Goal: Register for event/course

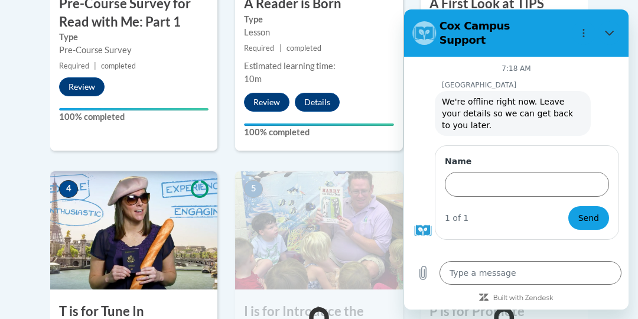
click at [354, 51] on small "Required | completed" at bounding box center [318, 48] width 167 height 13
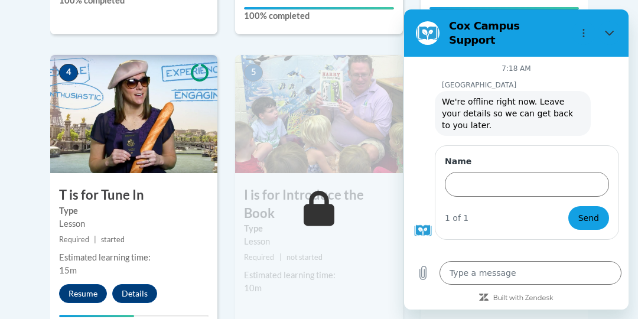
scroll to position [650, 0]
click at [74, 292] on button "Resume" at bounding box center [83, 293] width 48 height 19
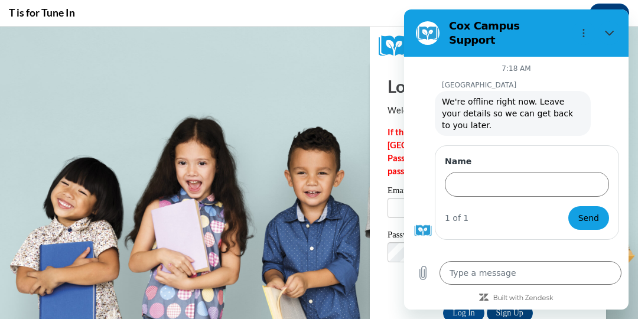
scroll to position [0, 0]
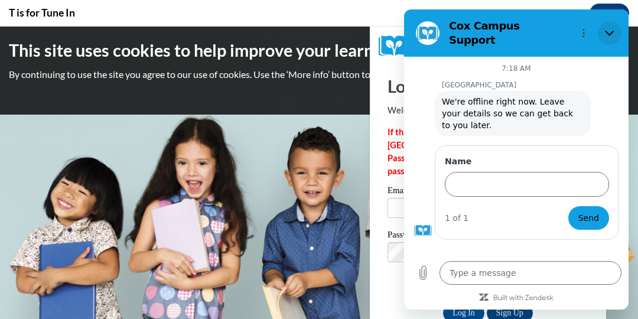
click at [611, 28] on icon "Close" at bounding box center [609, 32] width 9 height 9
type textarea "x"
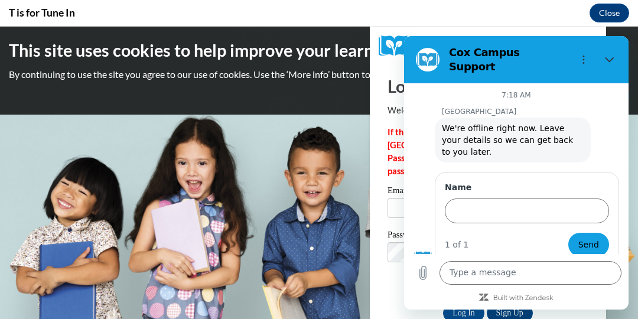
click at [608, 57] on icon "Close" at bounding box center [609, 59] width 9 height 5
type textarea "x"
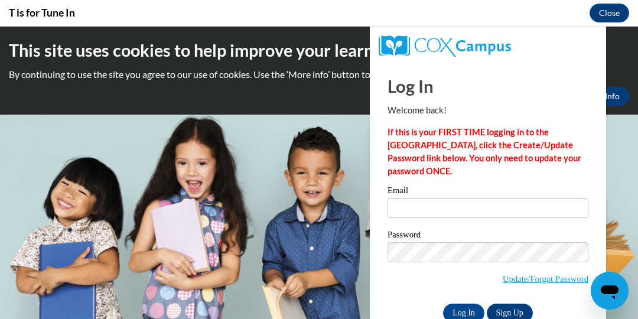
click at [614, 12] on button "Close" at bounding box center [610, 13] width 40 height 19
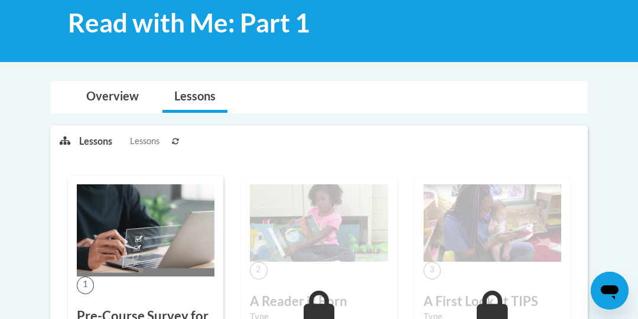
click at [177, 271] on img at bounding box center [146, 230] width 138 height 92
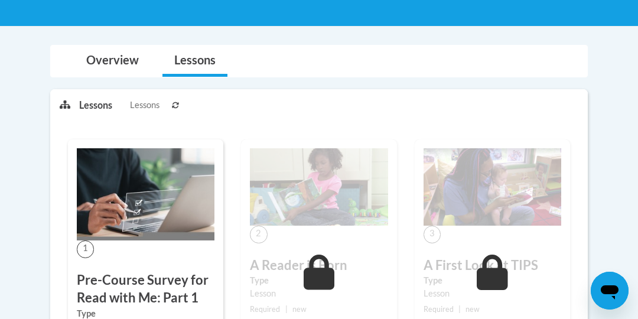
click at [177, 271] on h3 "Pre-Course Survey for Read with Me: Part 1" at bounding box center [146, 289] width 138 height 37
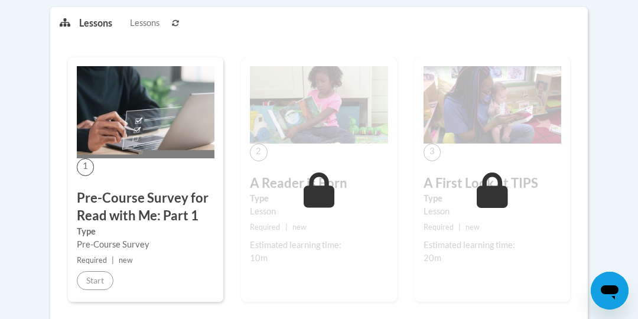
scroll to position [302, 0]
click at [122, 154] on img at bounding box center [146, 112] width 138 height 92
click at [120, 189] on h3 "Pre-Course Survey for Read with Me: Part 1" at bounding box center [146, 206] width 138 height 37
click at [114, 235] on label "Type" at bounding box center [146, 230] width 138 height 13
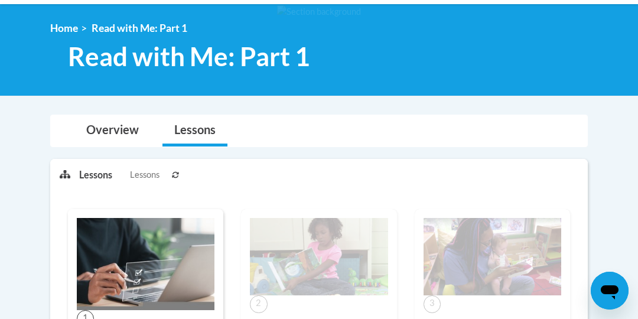
scroll to position [150, 0]
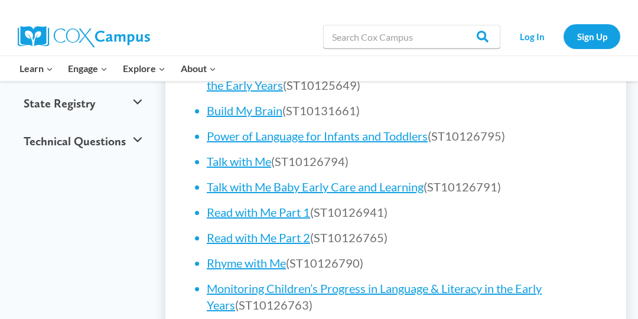
scroll to position [592, 0]
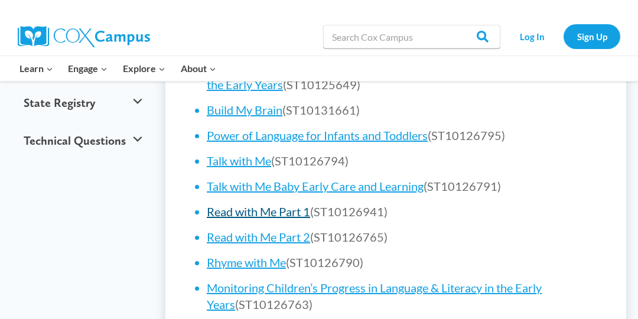
click at [295, 204] on link "Read with Me Part 1" at bounding box center [258, 211] width 103 height 14
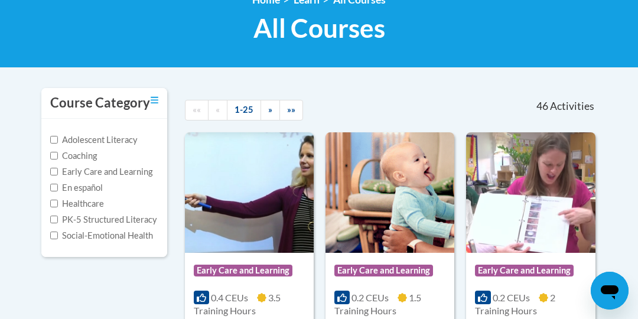
scroll to position [178, 0]
click at [287, 115] on link "»»" at bounding box center [291, 110] width 24 height 21
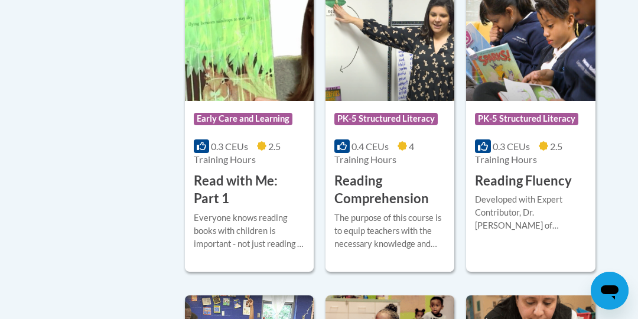
scroll to position [646, 0]
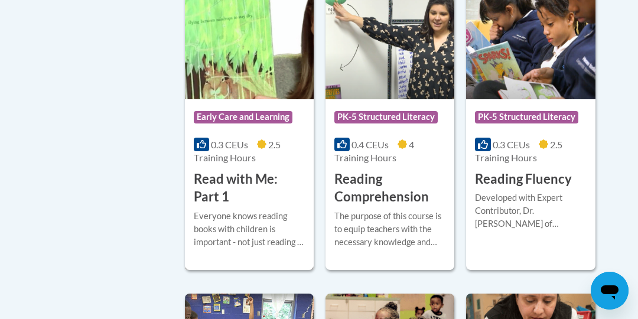
click at [237, 165] on div "Course Category: Early Care and Learning 0.3 CEUs 2.5 Training Hours COURSE Rea…" at bounding box center [249, 152] width 129 height 107
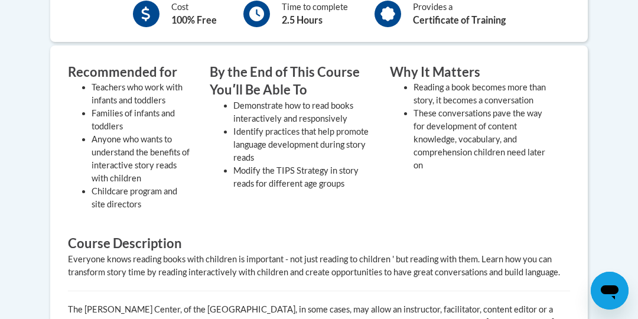
scroll to position [262, 0]
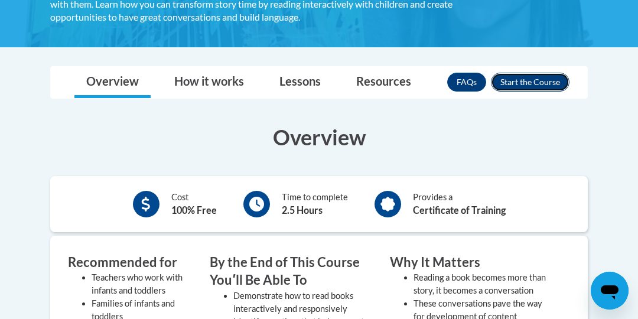
click at [517, 76] on button "Enroll" at bounding box center [530, 82] width 79 height 19
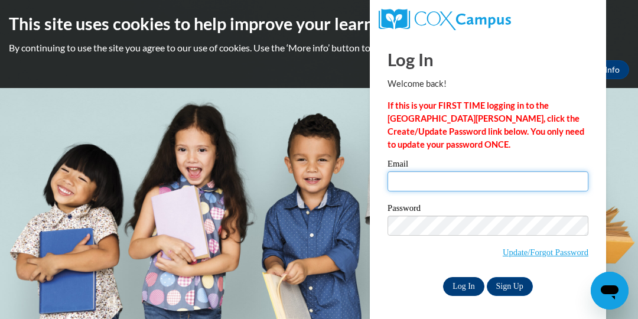
type input "[EMAIL_ADDRESS][DOMAIN_NAME]"
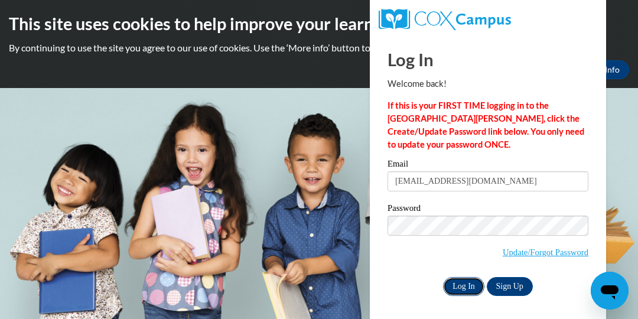
click at [467, 288] on input "Log In" at bounding box center [463, 286] width 41 height 19
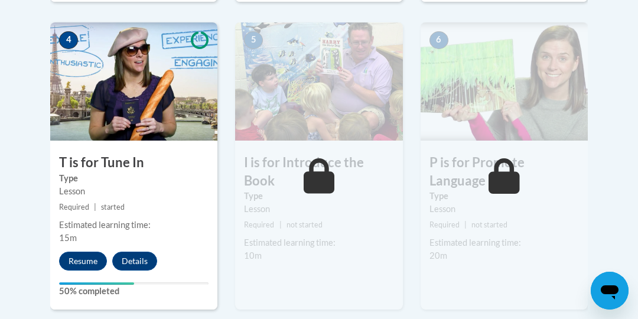
scroll to position [682, 0]
click at [79, 262] on button "Resume" at bounding box center [83, 261] width 48 height 19
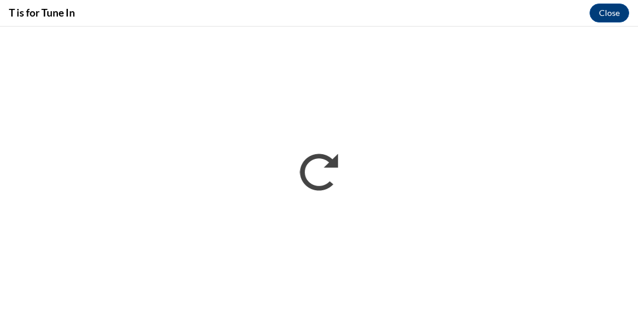
scroll to position [0, 0]
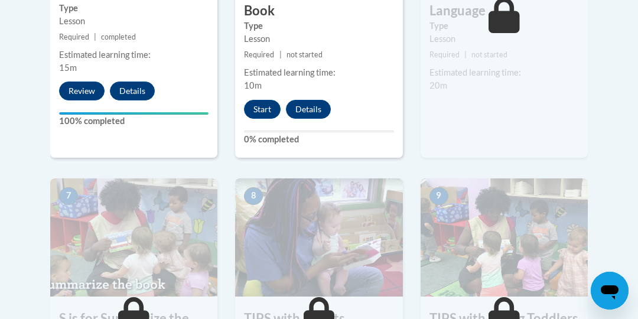
scroll to position [856, 0]
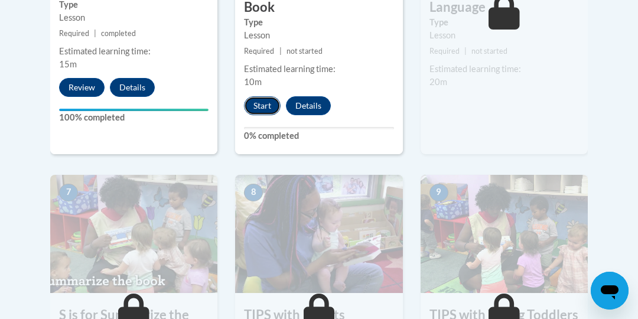
click at [258, 96] on button "Start" at bounding box center [262, 105] width 37 height 19
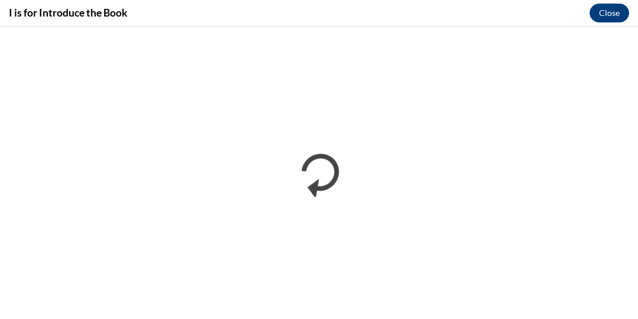
scroll to position [0, 0]
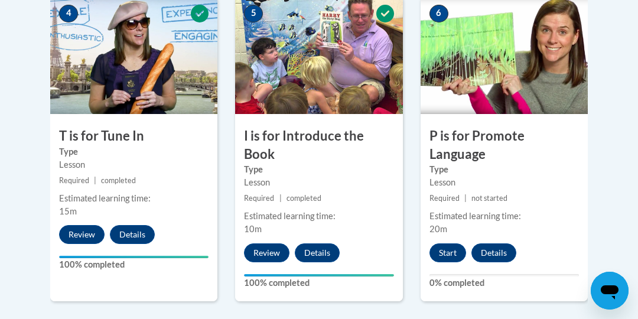
scroll to position [709, 0]
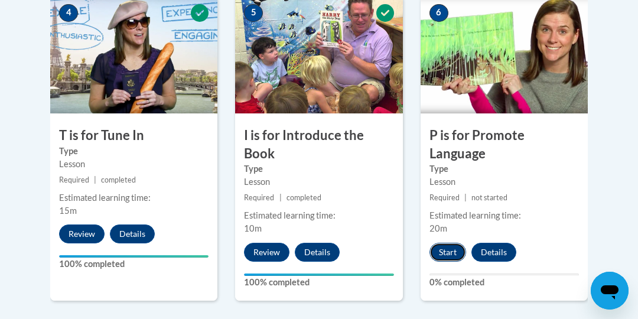
click at [448, 246] on button "Start" at bounding box center [447, 252] width 37 height 19
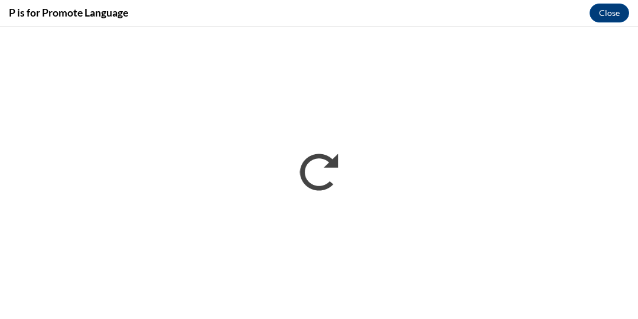
scroll to position [0, 0]
